Goal: Task Accomplishment & Management: Complete application form

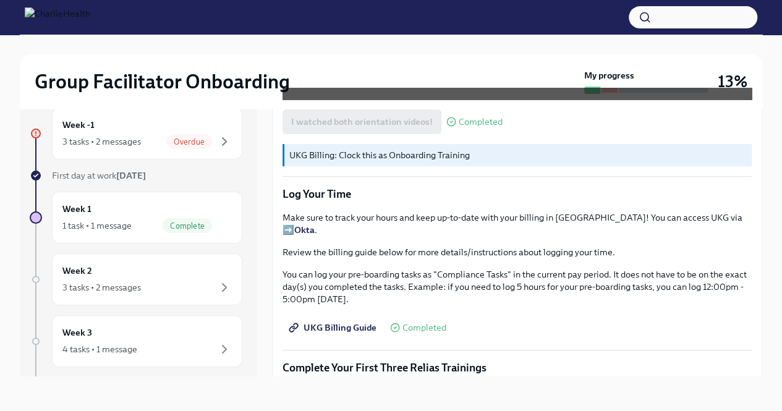
scroll to position [1164, 0]
drag, startPoint x: 439, startPoint y: 253, endPoint x: 507, endPoint y: 255, distance: 68.0
click at [507, 268] on p "You can log your pre-boarding tasks as "Compliance Tasks" in the current pay pe…" at bounding box center [516, 286] width 469 height 37
copy p "Compliance Tasks"
click at [349, 321] on span "UKG Billing Guide" at bounding box center [333, 327] width 85 height 12
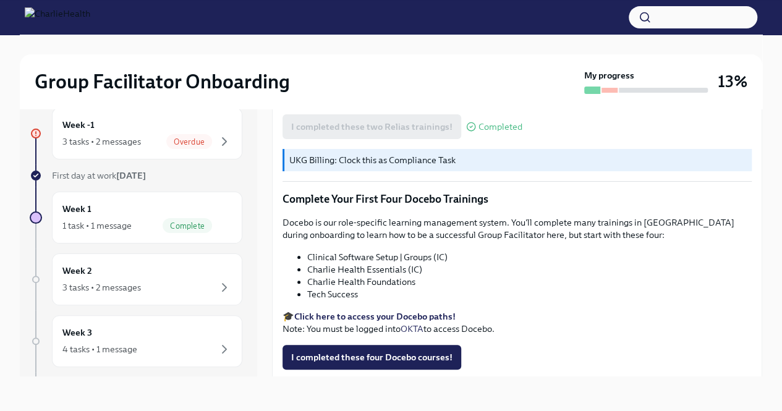
scroll to position [1586, 0]
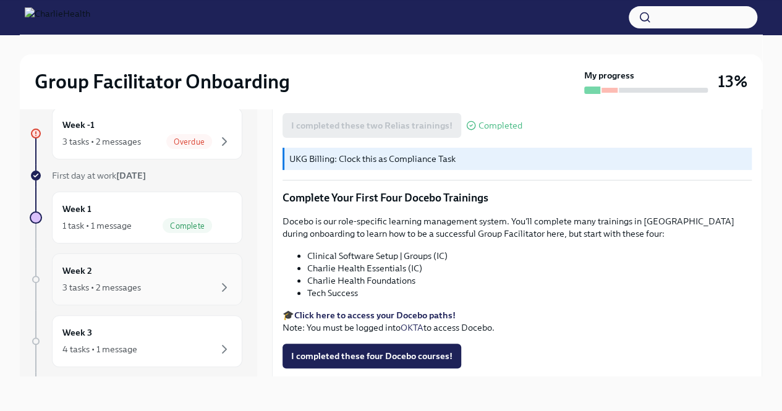
click at [193, 287] on div "3 tasks • 2 messages" at bounding box center [146, 287] width 169 height 15
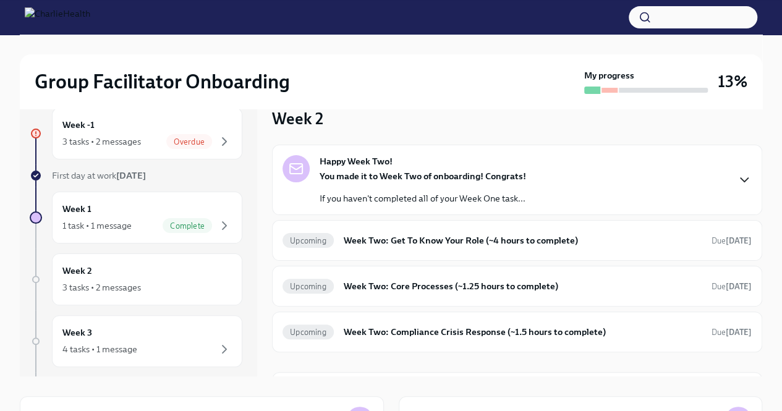
click at [737, 175] on icon "button" at bounding box center [744, 179] width 15 height 15
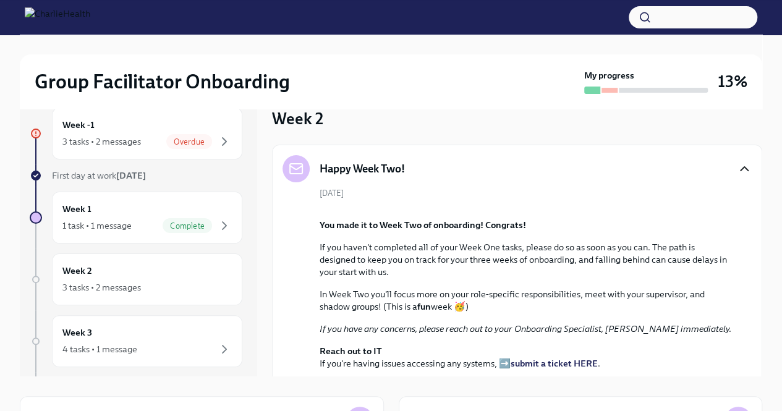
click at [740, 168] on icon "button" at bounding box center [743, 169] width 7 height 4
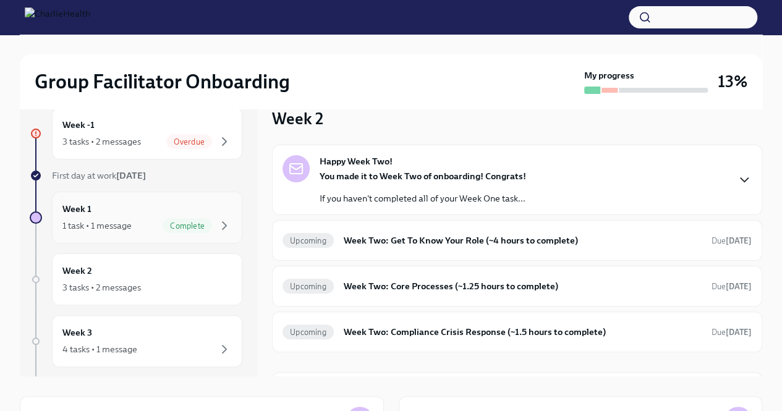
click at [139, 218] on div "1 task • 1 message Complete" at bounding box center [146, 225] width 169 height 15
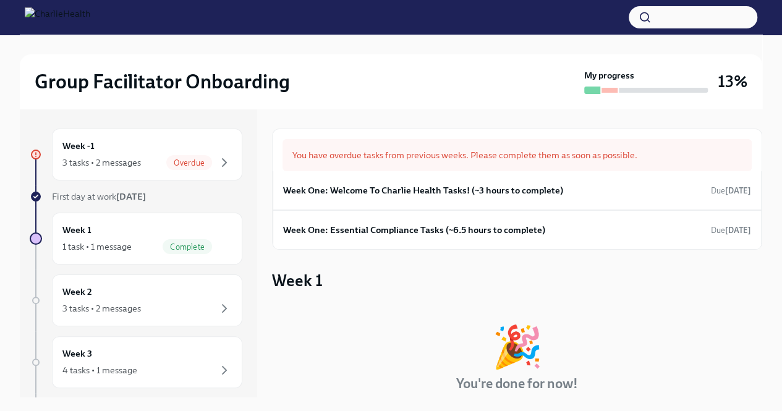
click at [460, 158] on div "You have overdue tasks from previous weeks. Please complete them as soon as pos…" at bounding box center [516, 155] width 469 height 32
click at [486, 187] on h6 "Week One: Welcome To Charlie Health Tasks! (~3 hours to complete)" at bounding box center [423, 191] width 280 height 14
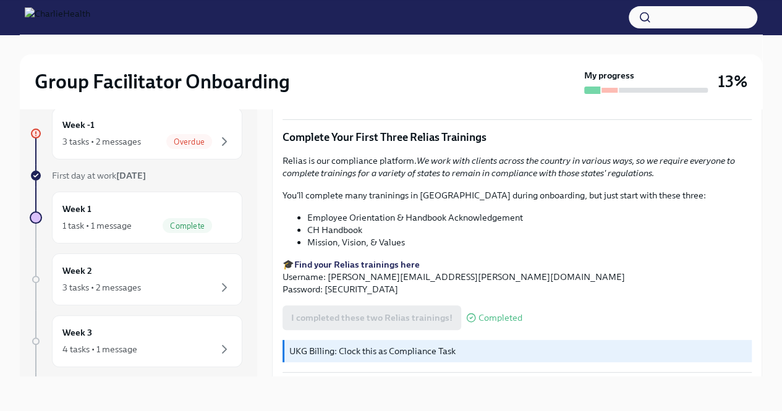
scroll to position [1652, 0]
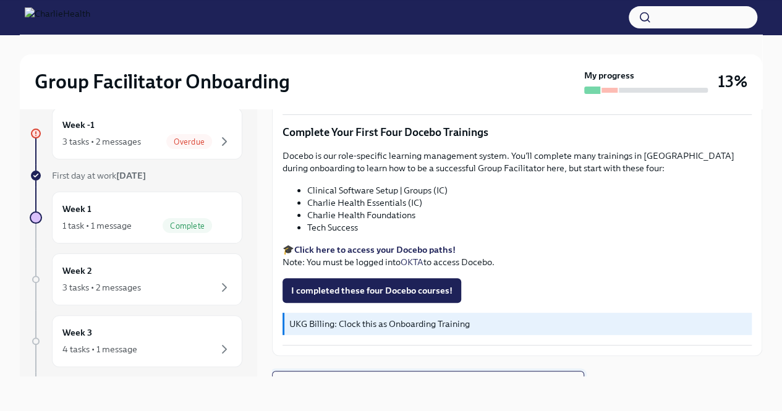
click at [429, 377] on span "Next task : Week One: Essential Compliance Tasks (~6.5 hours to complete)" at bounding box center [427, 383] width 291 height 12
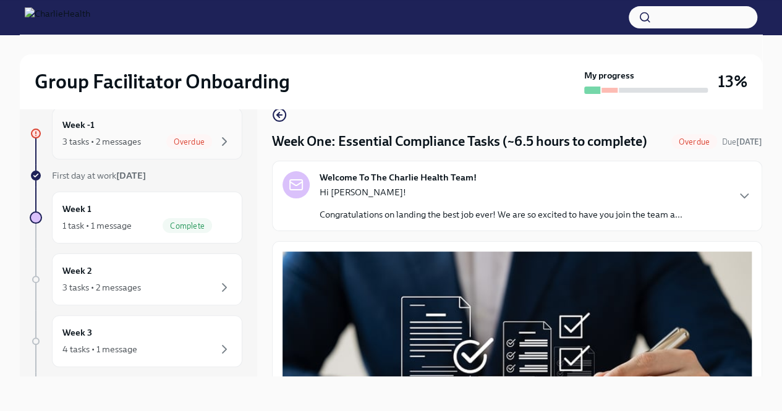
click at [137, 148] on div "3 tasks • 2 messages Overdue" at bounding box center [146, 141] width 169 height 15
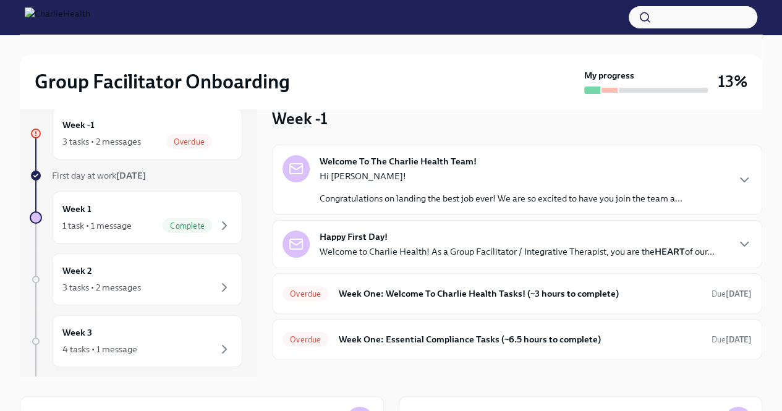
click at [517, 215] on div "Welcome To The Charlie Health Team! Hi Lia! Congratulations on landing the best…" at bounding box center [517, 252] width 490 height 215
click at [512, 182] on div "Hi Lia! Congratulations on landing the best job ever! We are so excited to have…" at bounding box center [501, 187] width 363 height 35
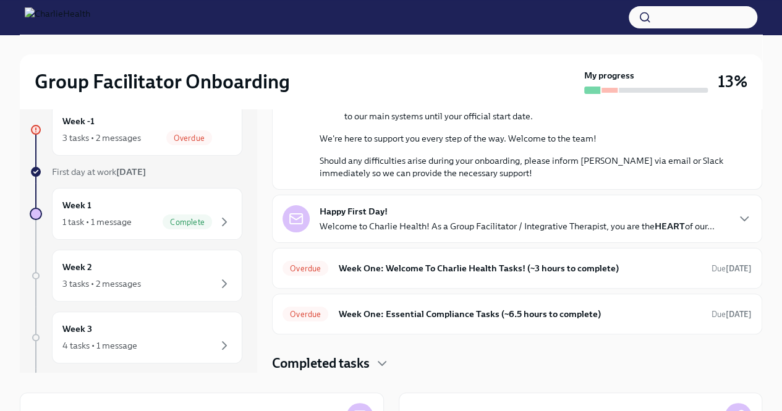
scroll to position [25, 0]
click at [501, 214] on div "Happy First Day! Welcome to Charlie Health! As a Group Facilitator / Integrativ…" at bounding box center [517, 218] width 395 height 27
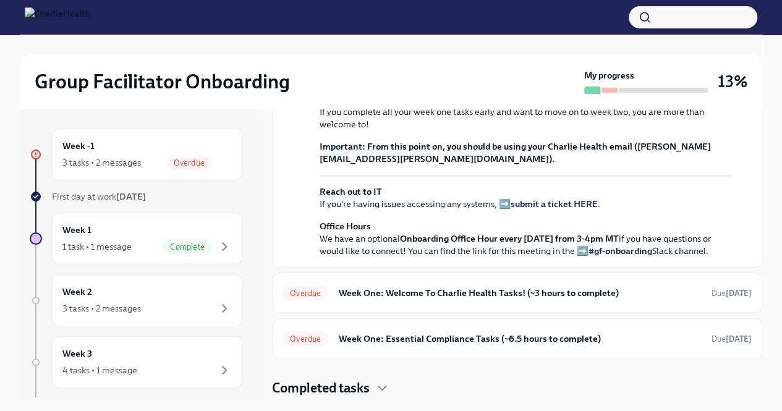
scroll to position [1111, 0]
click at [430, 291] on h6 "Week One: Welcome To Charlie Health Tasks! (~3 hours to complete)" at bounding box center [519, 293] width 363 height 14
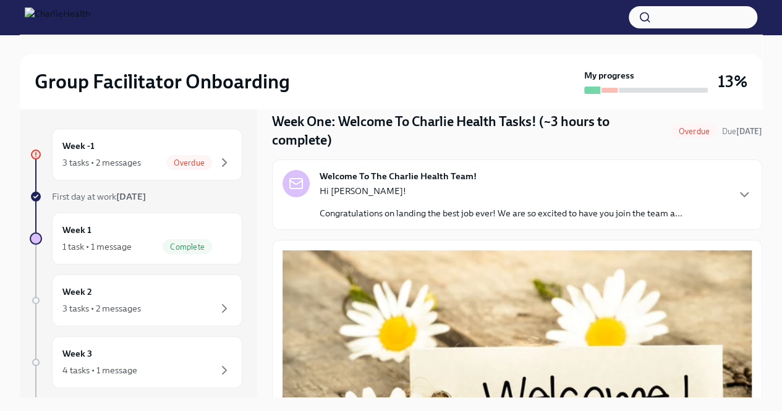
scroll to position [46, 0]
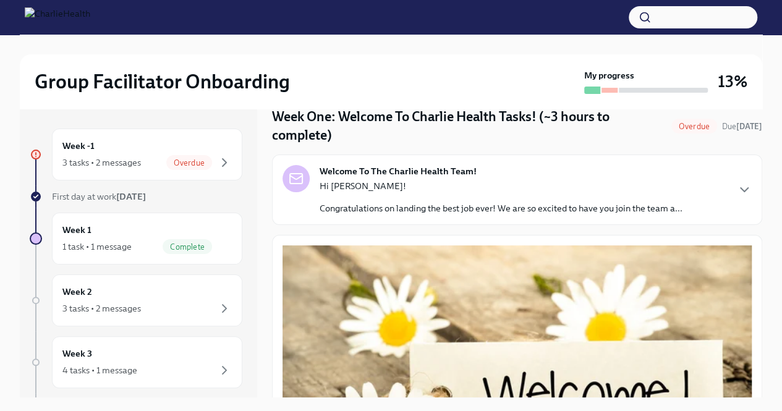
click at [719, 177] on div "Welcome To The Charlie Health Team! Hi Lia! Congratulations on landing the best…" at bounding box center [516, 189] width 469 height 49
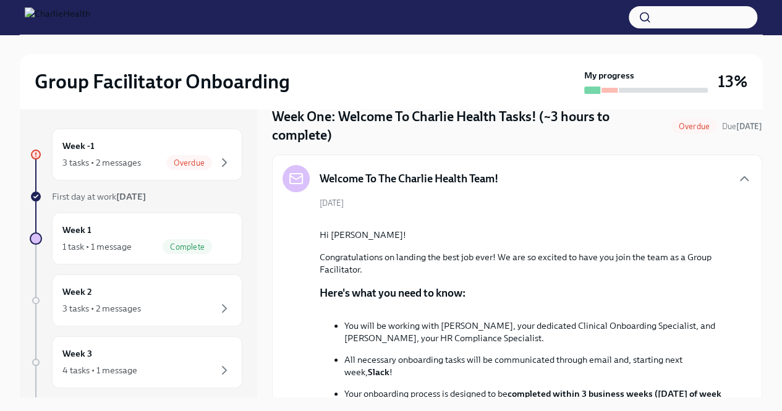
click at [719, 177] on div "Welcome To The Charlie Health Team!" at bounding box center [516, 178] width 469 height 27
click at [737, 176] on icon "button" at bounding box center [744, 178] width 15 height 15
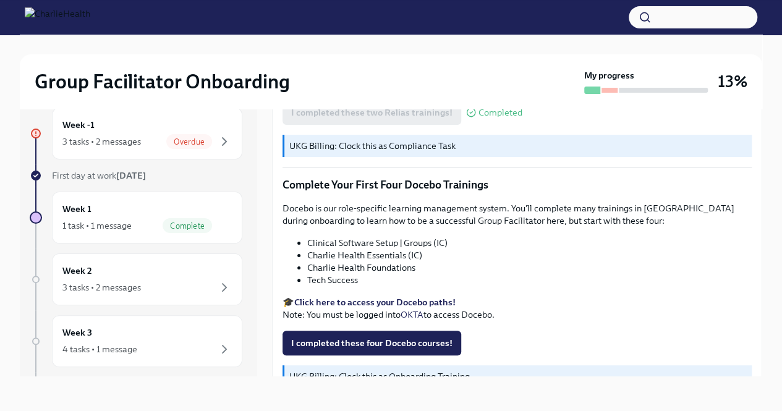
scroll to position [1652, 0]
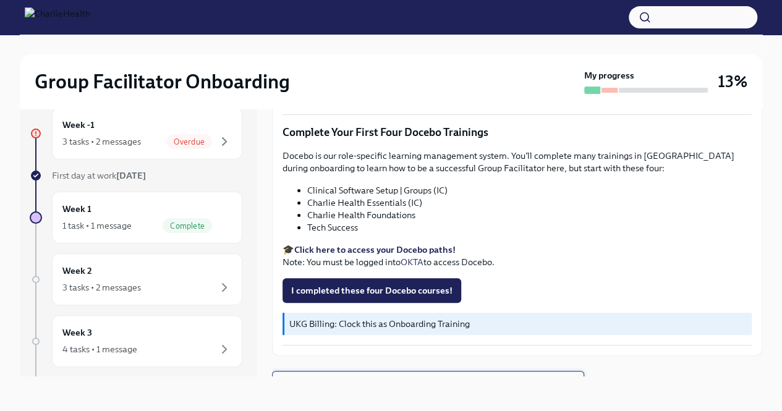
click at [525, 373] on button "Next task : Week One: Essential Compliance Tasks (~6.5 hours to complete)" at bounding box center [428, 383] width 312 height 25
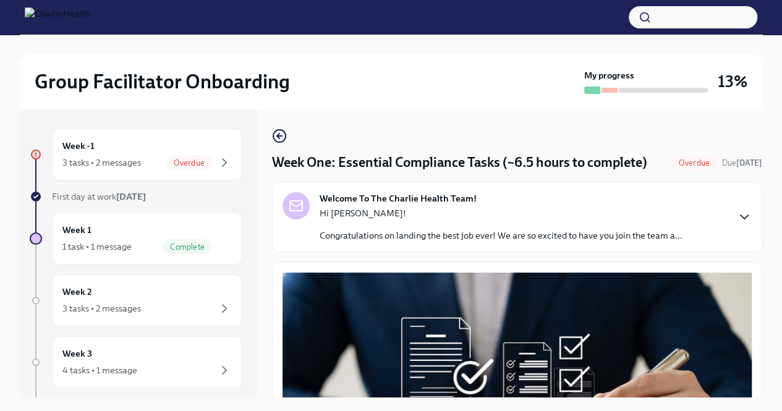
click at [362, 238] on div "Hi Lia! Congratulations on landing the best job ever! We are so excited to have…" at bounding box center [501, 224] width 363 height 35
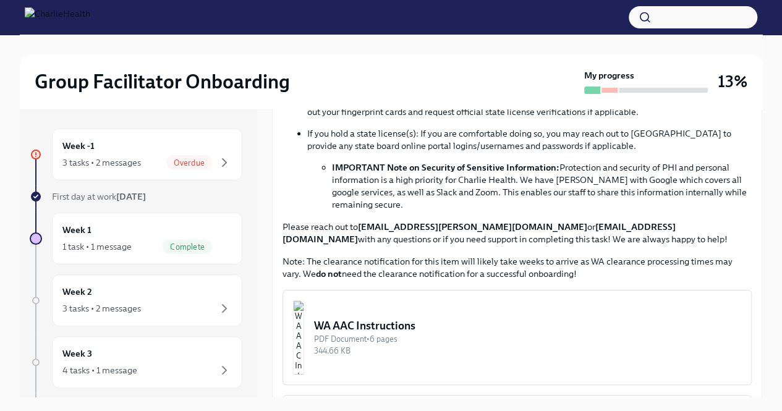
scroll to position [4, 0]
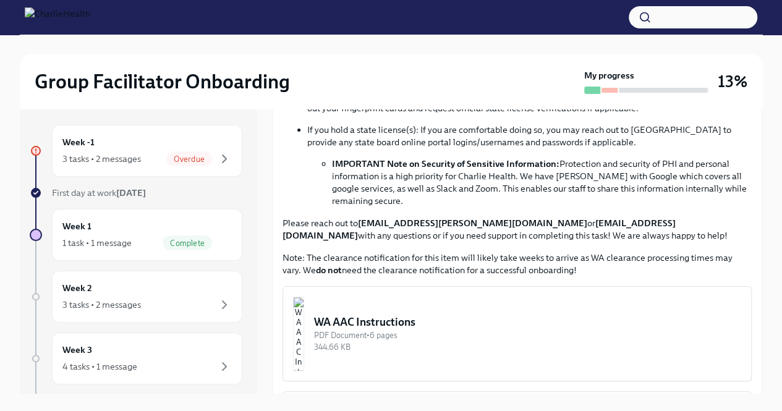
drag, startPoint x: 496, startPoint y: 301, endPoint x: 424, endPoint y: 309, distance: 72.1
click at [424, 169] on strong "IMPORTANT Note on Security of Sensitive Information:" at bounding box center [445, 163] width 227 height 11
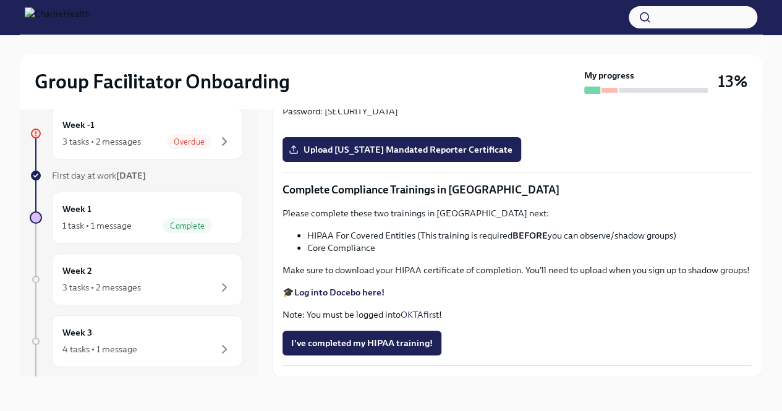
scroll to position [0, 0]
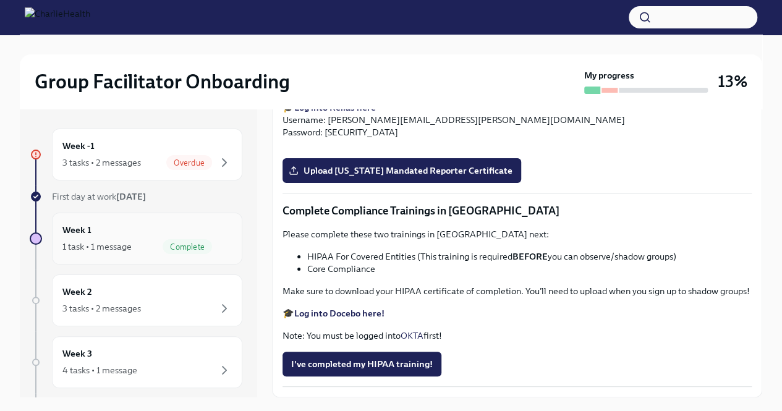
click at [134, 229] on div "Week 1 1 task • 1 message Complete" at bounding box center [146, 238] width 169 height 31
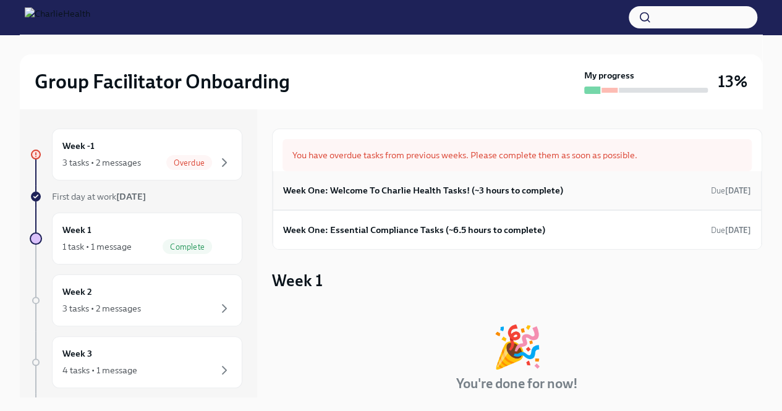
click at [385, 189] on h6 "Week One: Welcome To Charlie Health Tasks! (~3 hours to complete)" at bounding box center [423, 191] width 280 height 14
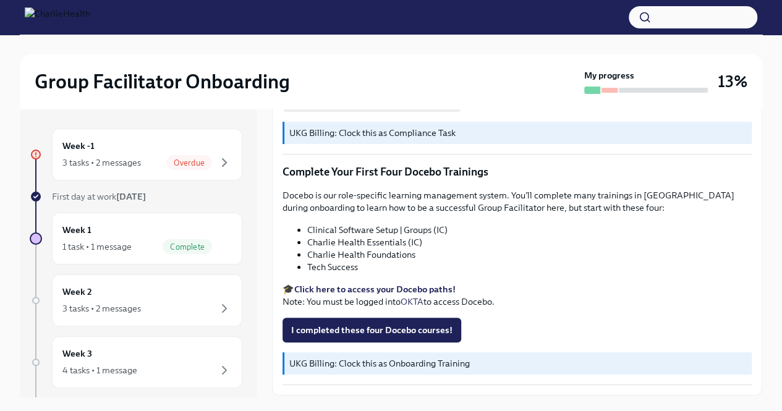
scroll to position [1652, 0]
